Goal: Navigation & Orientation: Find specific page/section

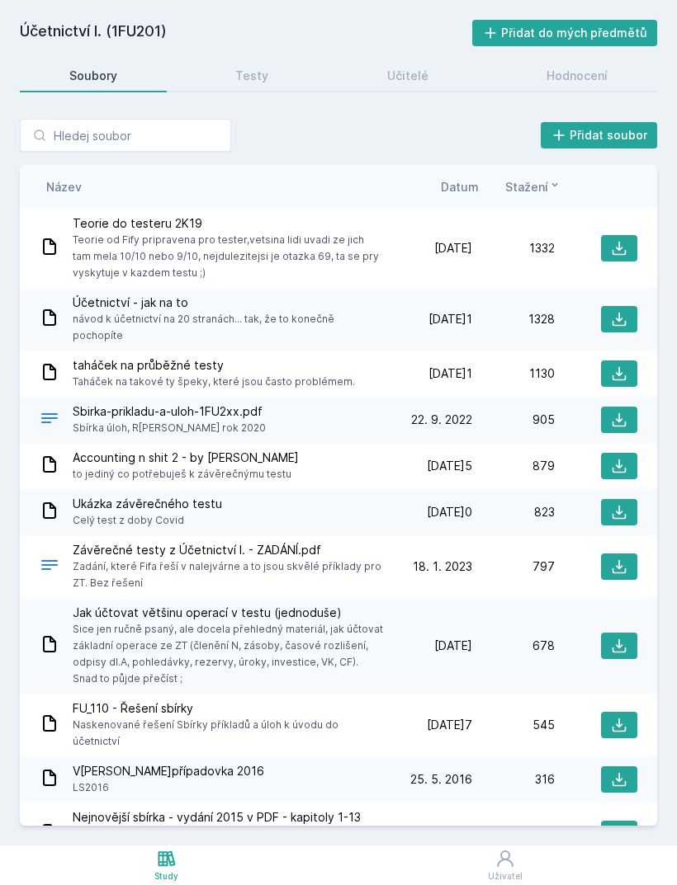
click at [472, 183] on span "Datum" at bounding box center [460, 186] width 38 height 17
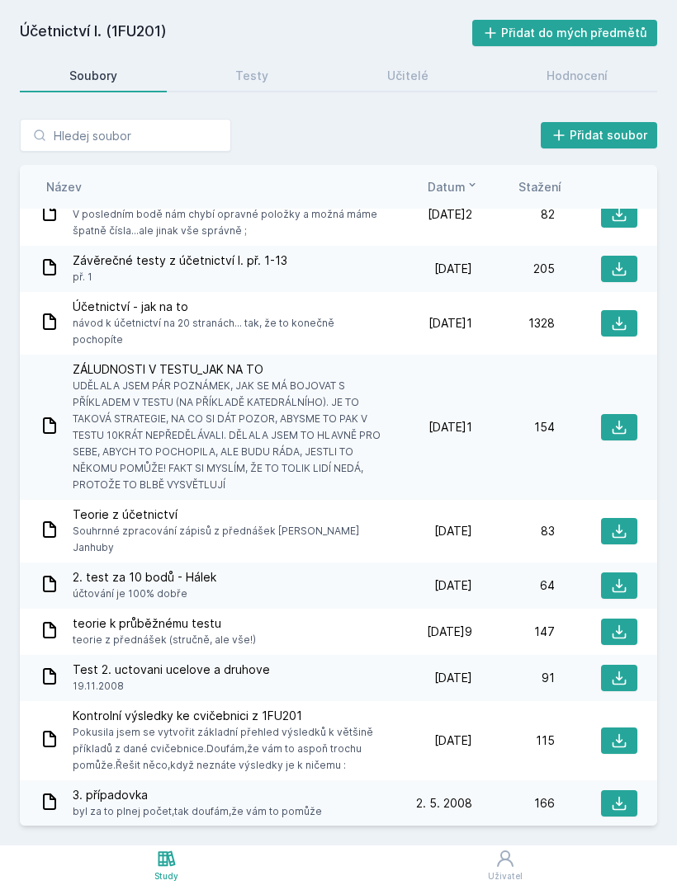
scroll to position [1008, 0]
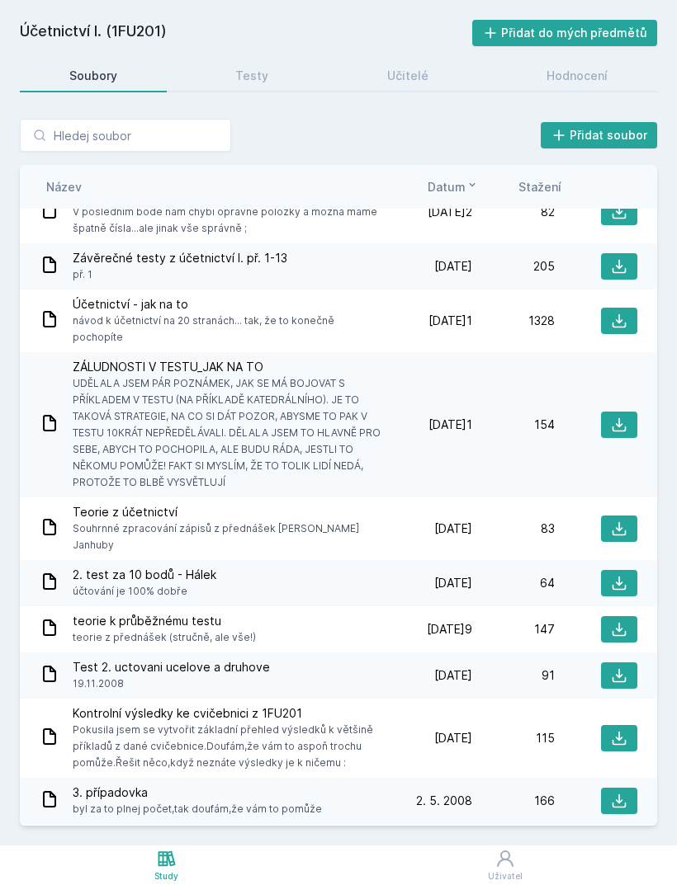
click at [572, 78] on div "Hodnocení" at bounding box center [576, 76] width 61 height 17
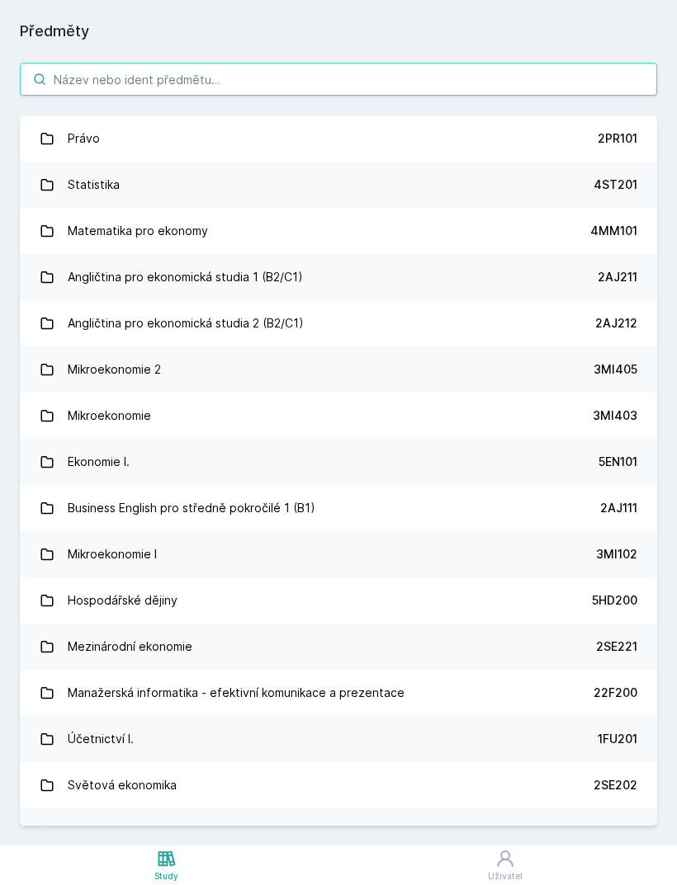
click at [287, 79] on input "search" at bounding box center [338, 79] width 637 height 33
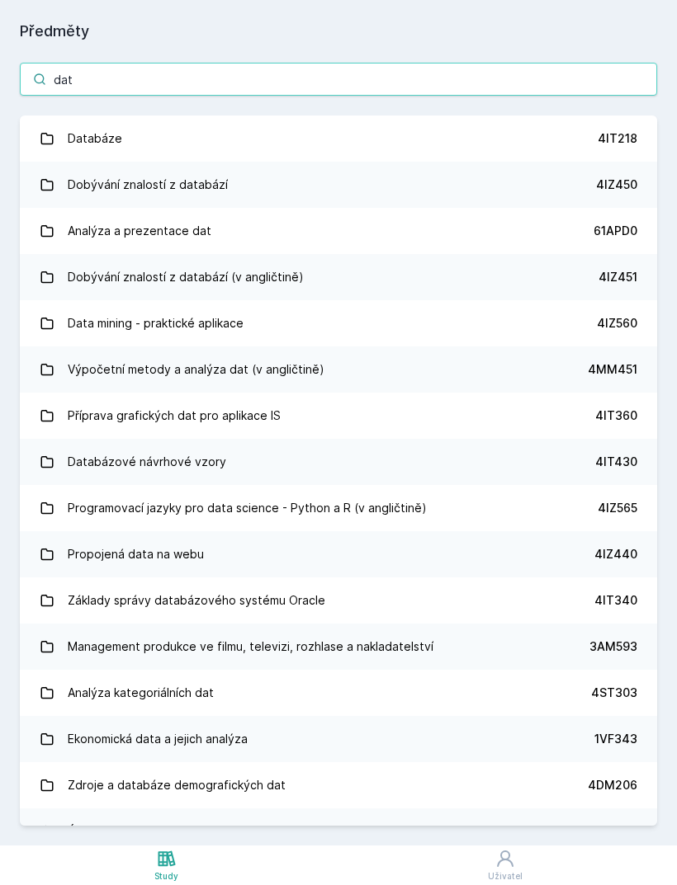
type input "data"
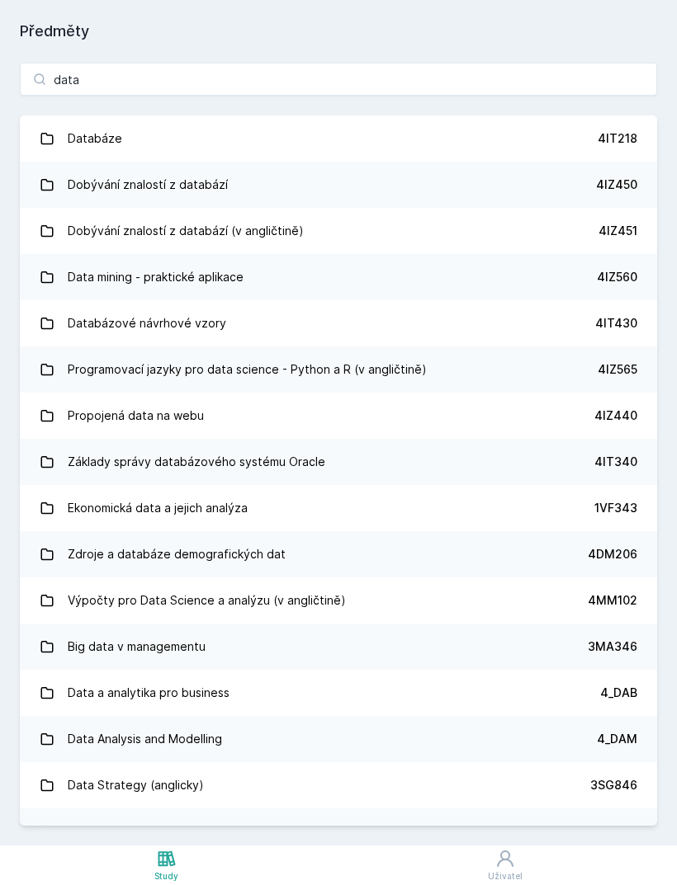
click at [607, 130] on link "Databáze 4IT218" at bounding box center [338, 139] width 637 height 46
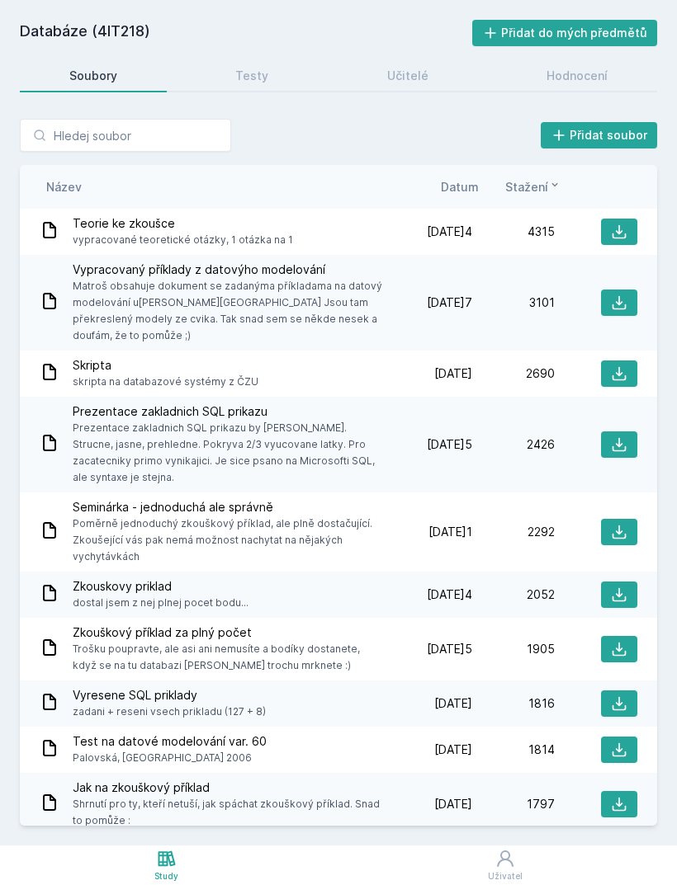
click at [460, 193] on span "Datum" at bounding box center [460, 186] width 38 height 17
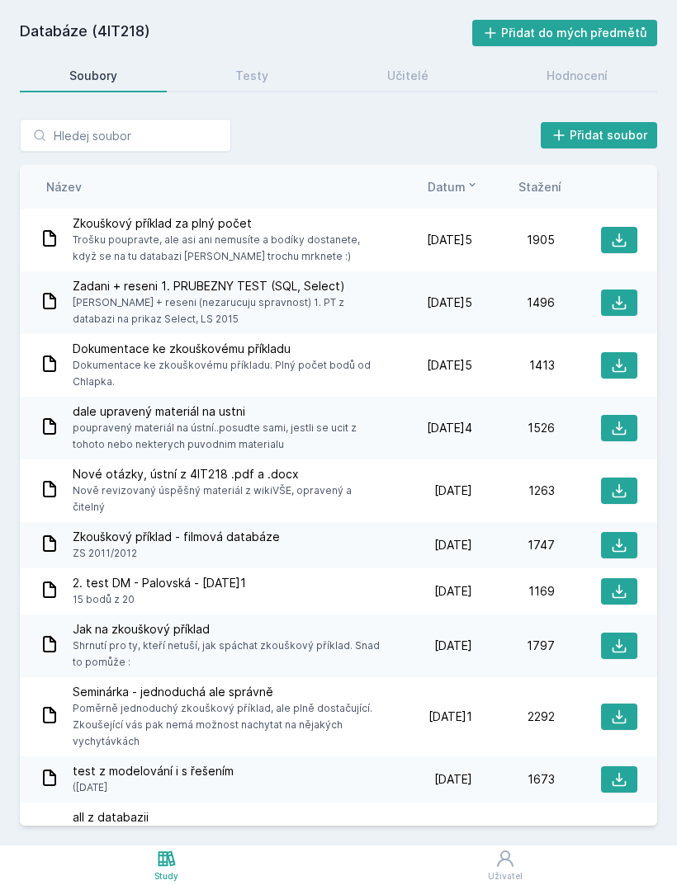
scroll to position [-1, 0]
click at [273, 53] on div "Databáze (4IT218) Přidat do mých předmětů Soubory Testy Učitelé Hodnocení Přida…" at bounding box center [338, 423] width 637 height 806
click at [245, 66] on link "Testy" at bounding box center [253, 75] width 132 height 33
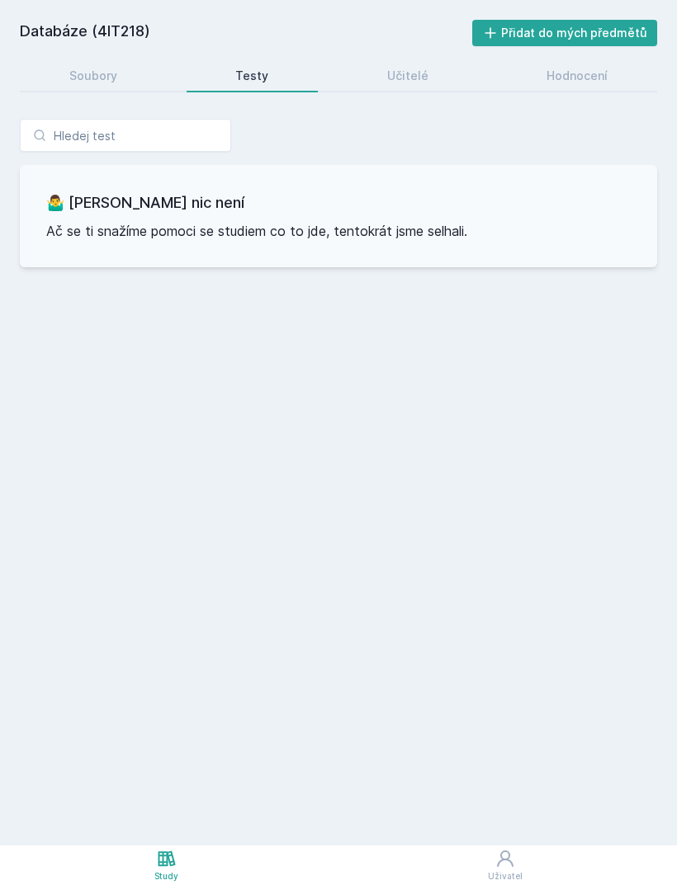
click at [425, 65] on link "Učitelé" at bounding box center [408, 75] width 140 height 33
